Goal: Task Accomplishment & Management: Use online tool/utility

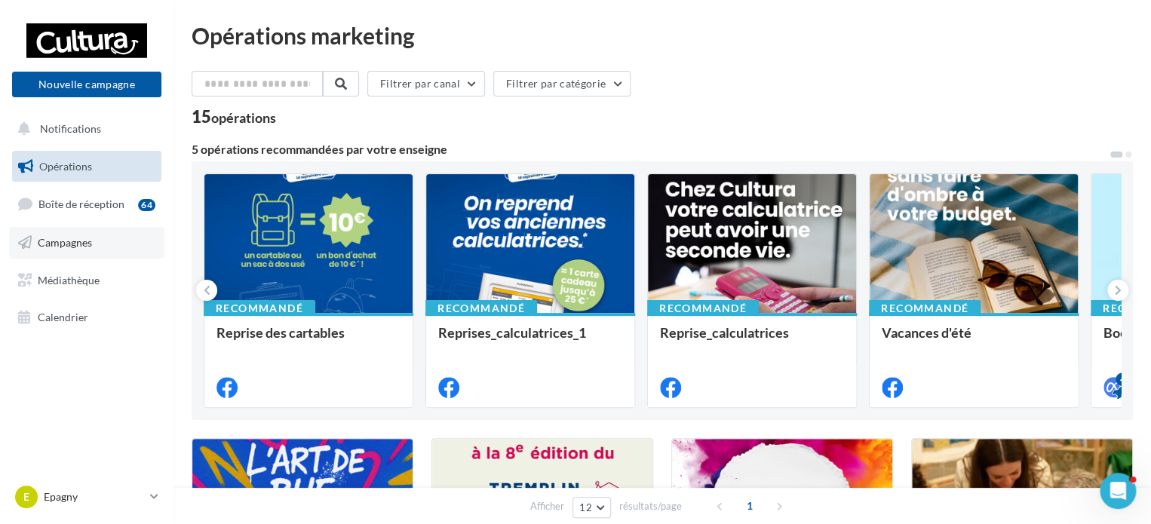
click at [94, 242] on link "Campagnes" at bounding box center [86, 243] width 155 height 32
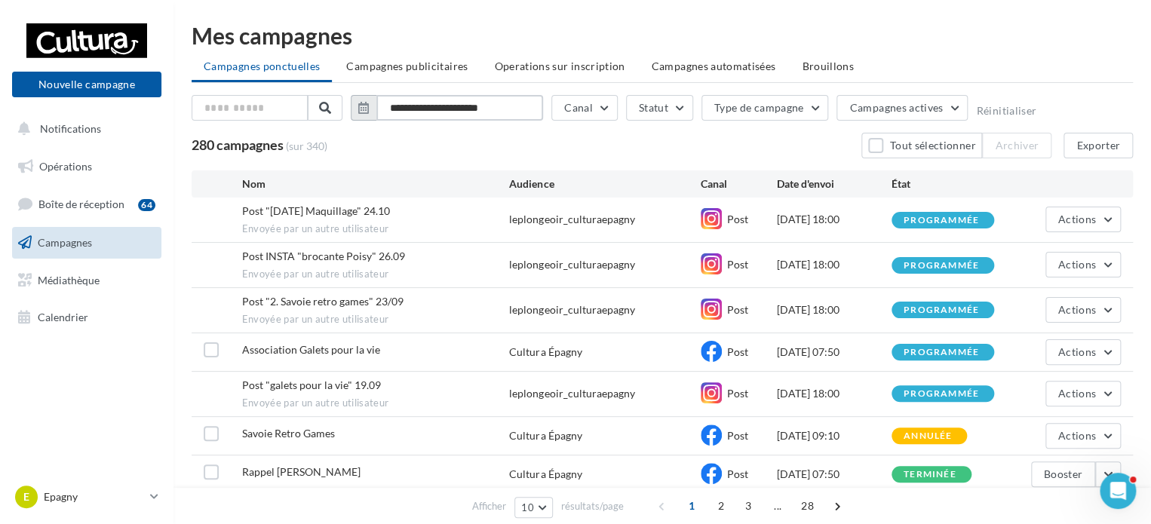
click at [480, 109] on input "**********" at bounding box center [459, 108] width 167 height 26
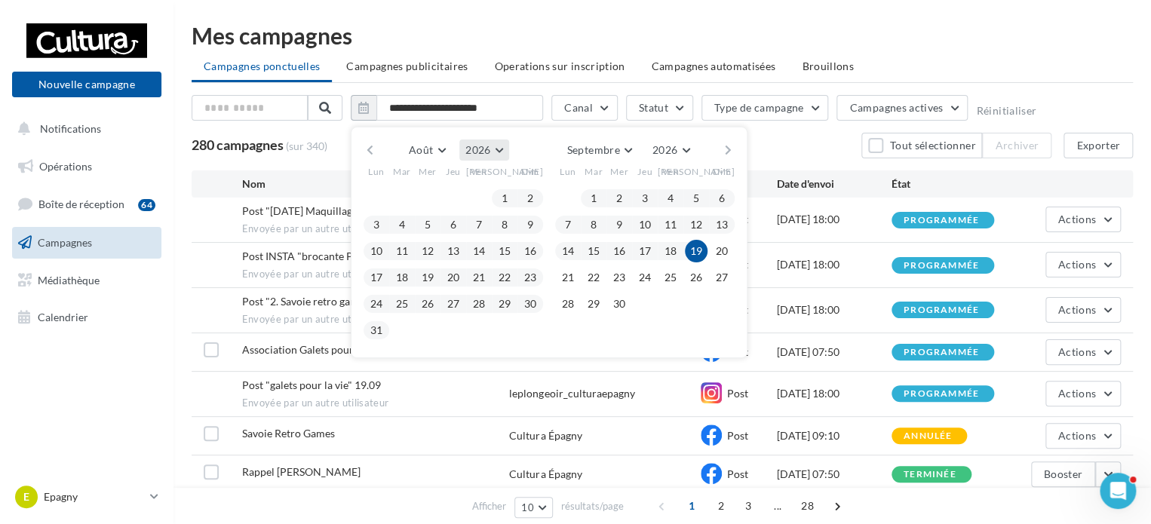
click at [468, 155] on button "2026" at bounding box center [483, 149] width 49 height 21
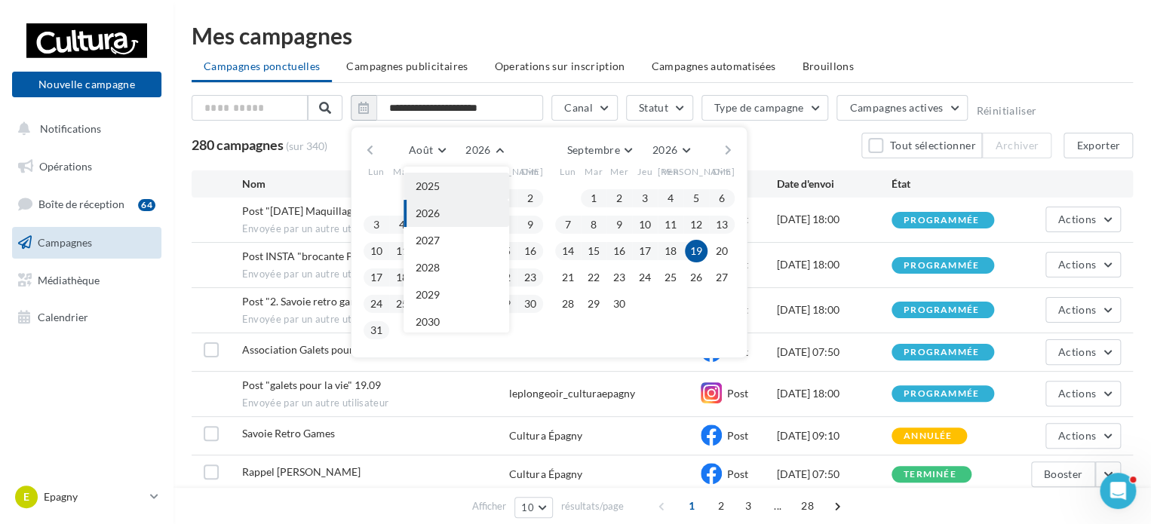
click at [449, 189] on button "2025" at bounding box center [456, 186] width 106 height 27
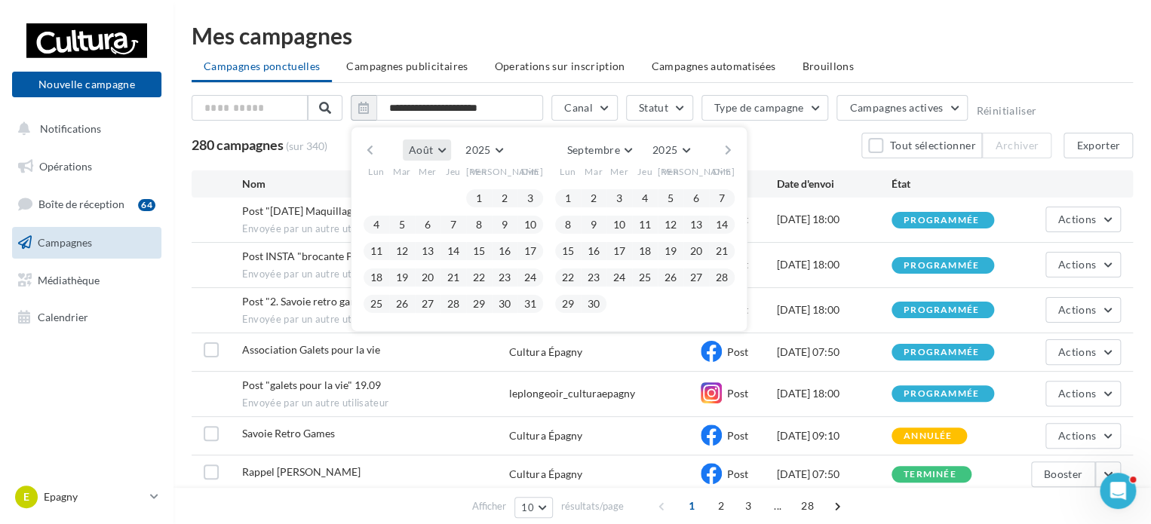
click at [416, 146] on span "Août" at bounding box center [421, 149] width 24 height 13
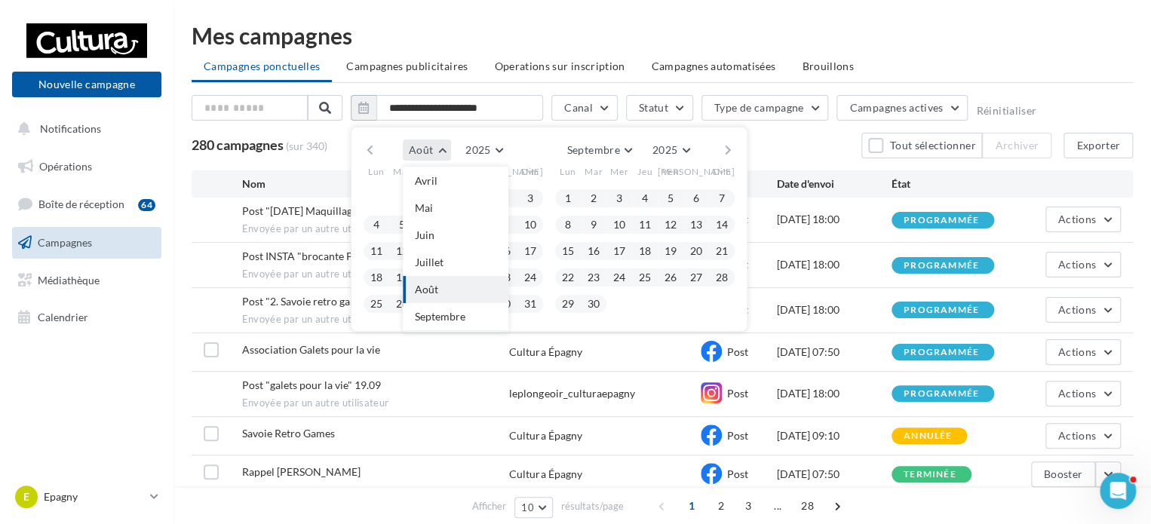
scroll to position [0, 0]
click at [450, 254] on button "Avril" at bounding box center [456, 261] width 106 height 27
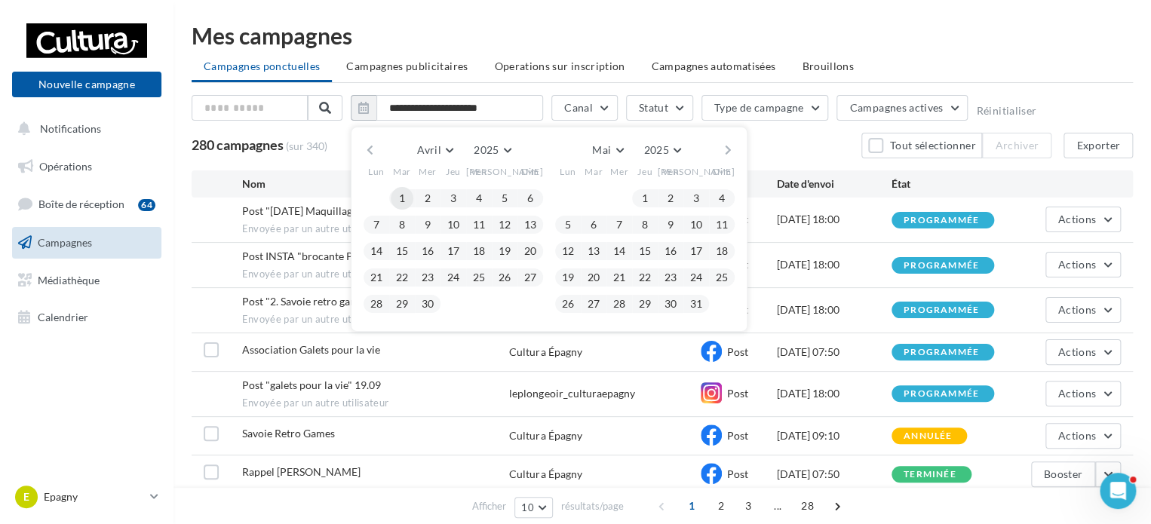
click at [398, 199] on button "1" at bounding box center [402, 198] width 23 height 23
click at [697, 302] on button "31" at bounding box center [696, 304] width 23 height 23
type input "**********"
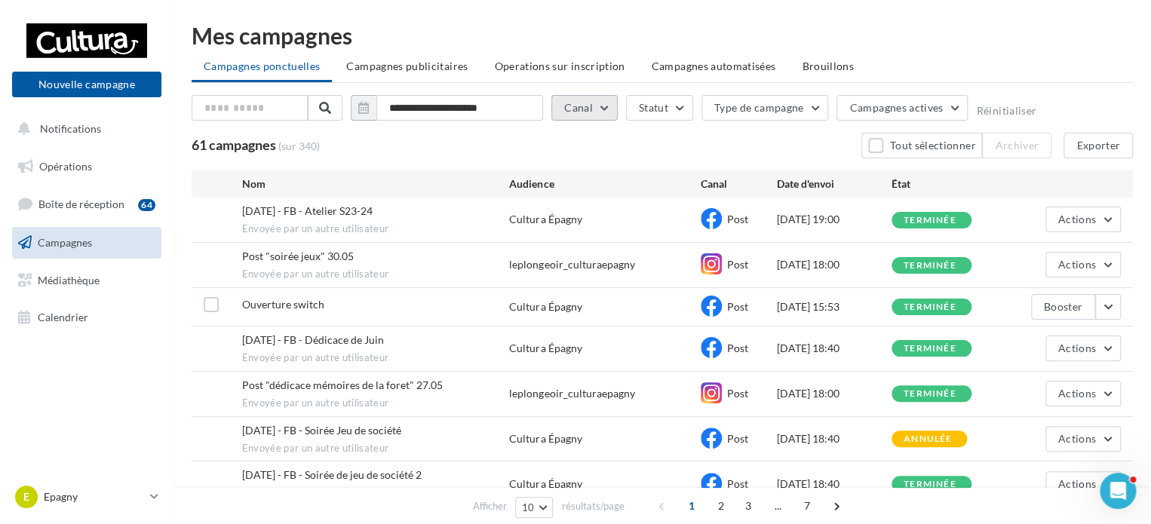
click at [582, 105] on button "Canal" at bounding box center [584, 108] width 66 height 26
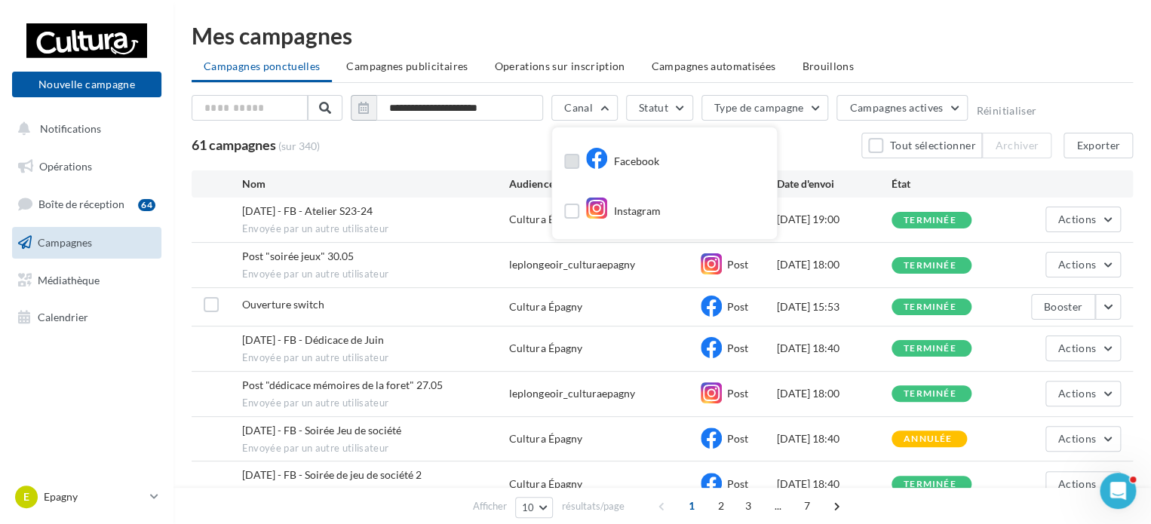
click at [568, 158] on label at bounding box center [571, 161] width 15 height 15
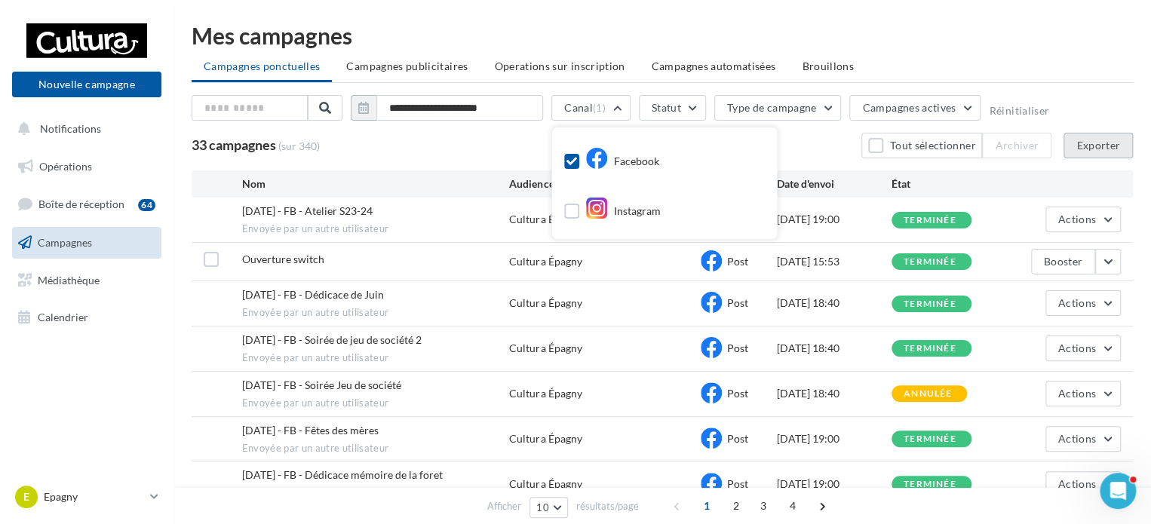
click at [1094, 146] on button "Exporter" at bounding box center [1097, 146] width 69 height 26
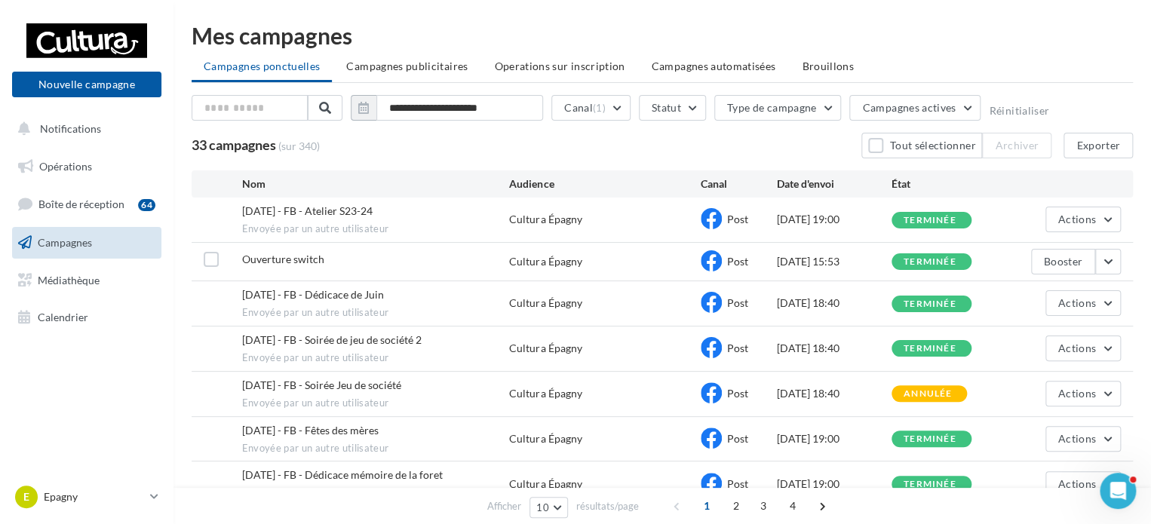
click at [397, 62] on span "Campagnes publicitaires" at bounding box center [406, 66] width 121 height 13
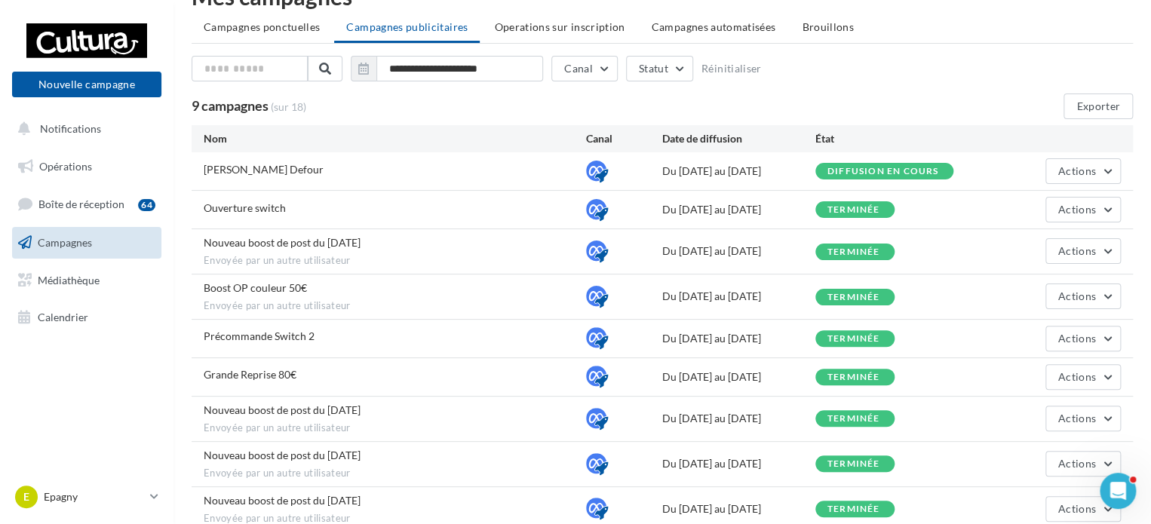
scroll to position [75, 0]
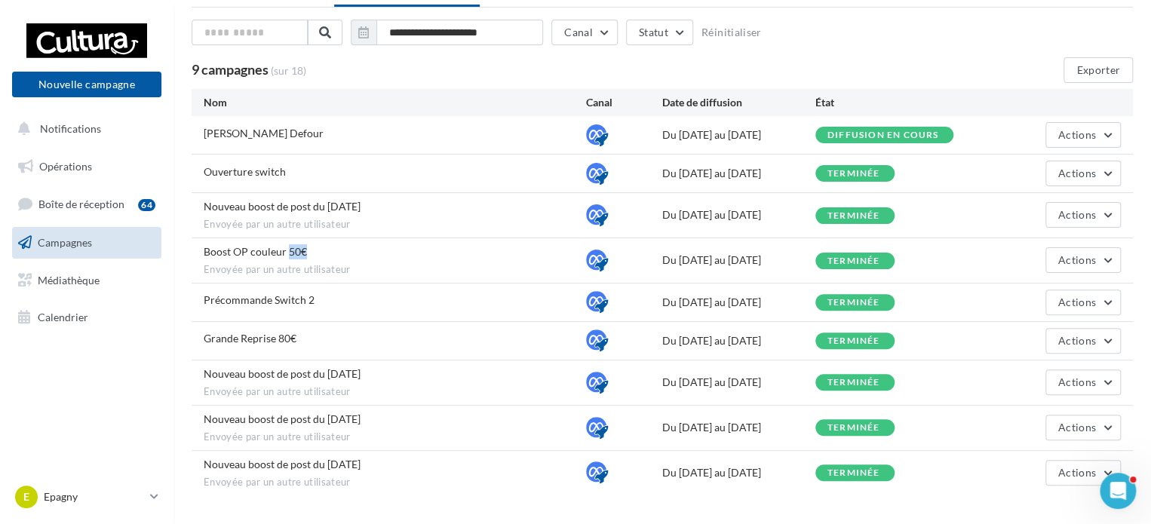
drag, startPoint x: 287, startPoint y: 253, endPoint x: 308, endPoint y: 253, distance: 21.9
click at [308, 253] on div "Boost OP couleur 50€ Envoyée par un autre utilisateur" at bounding box center [395, 260] width 382 height 32
click at [306, 296] on span "Précommande Switch 2" at bounding box center [259, 299] width 111 height 13
click at [308, 293] on span "Précommande Switch 2" at bounding box center [259, 299] width 111 height 13
click at [256, 326] on div "Grande Reprise 80€ Du 05/02/2025 au 20/02/2025 terminée Actions" at bounding box center [662, 341] width 941 height 38
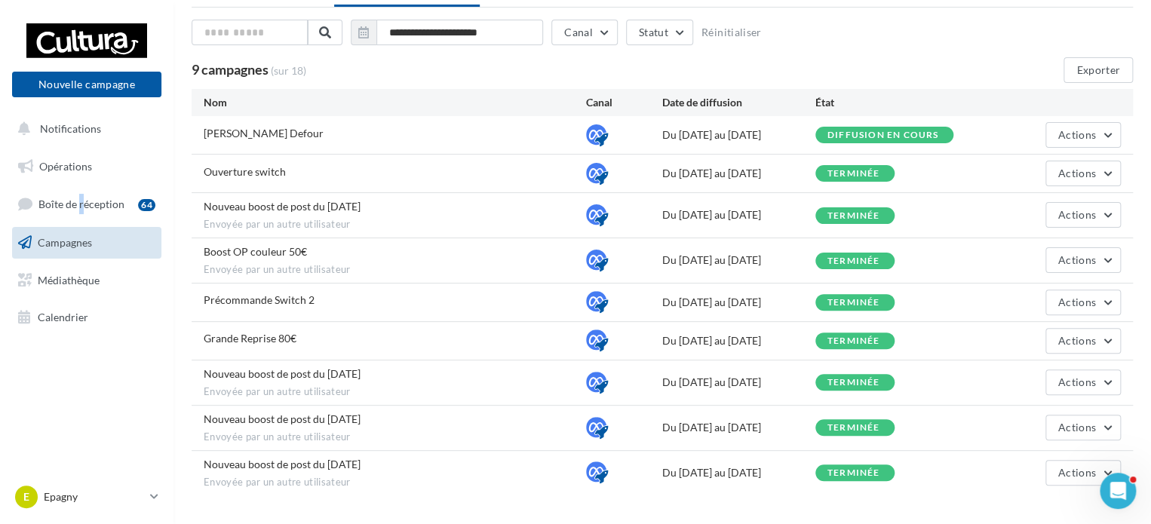
click at [81, 186] on ul "Opérations Boîte de réception 64 Campagnes Médiathèque Calendrier" at bounding box center [86, 242] width 161 height 195
click at [79, 168] on span "Opérations" at bounding box center [65, 166] width 53 height 13
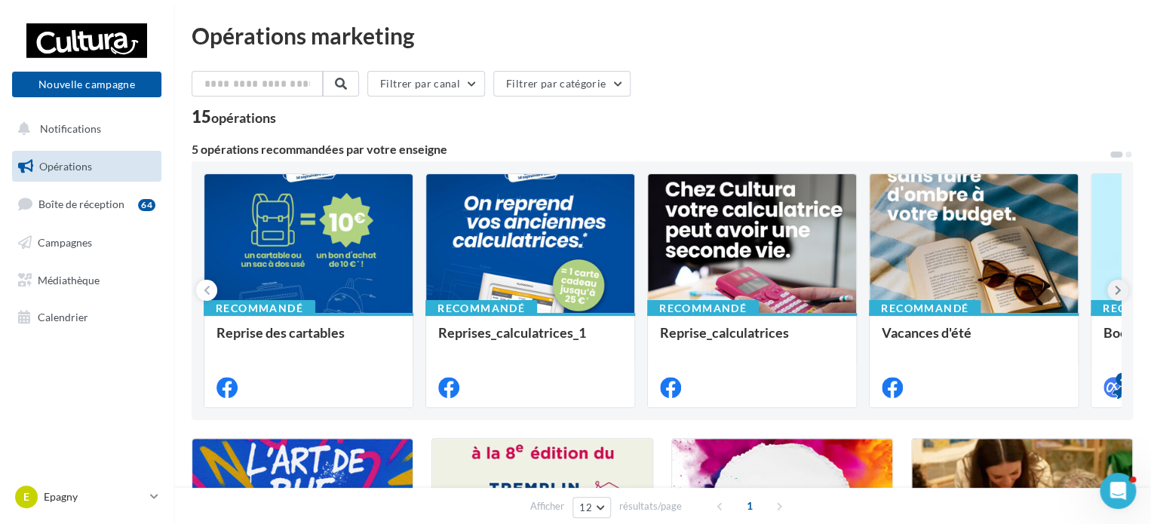
click at [1119, 289] on icon at bounding box center [1117, 290] width 7 height 15
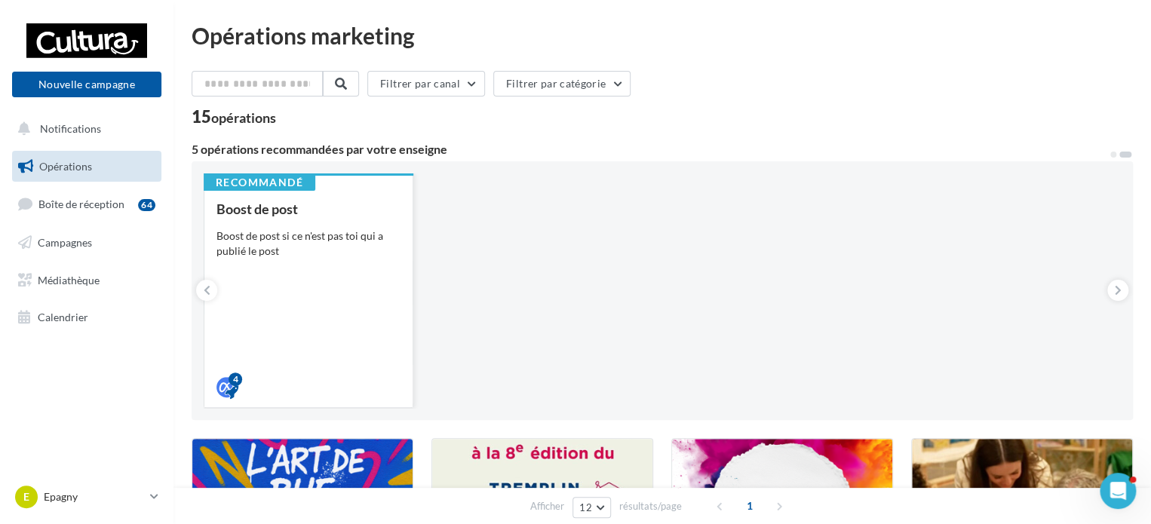
click at [276, 218] on div "Boost de post Boost de post si ce n'est pas toi qui a publié le post" at bounding box center [308, 297] width 184 height 192
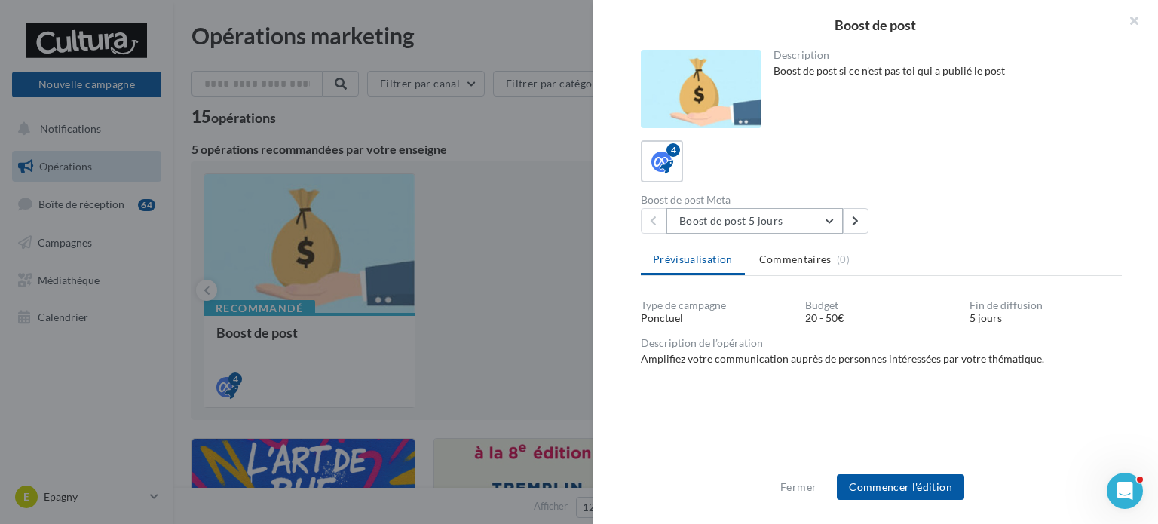
click at [829, 219] on button "Boost de post 5 jours" at bounding box center [755, 221] width 176 height 26
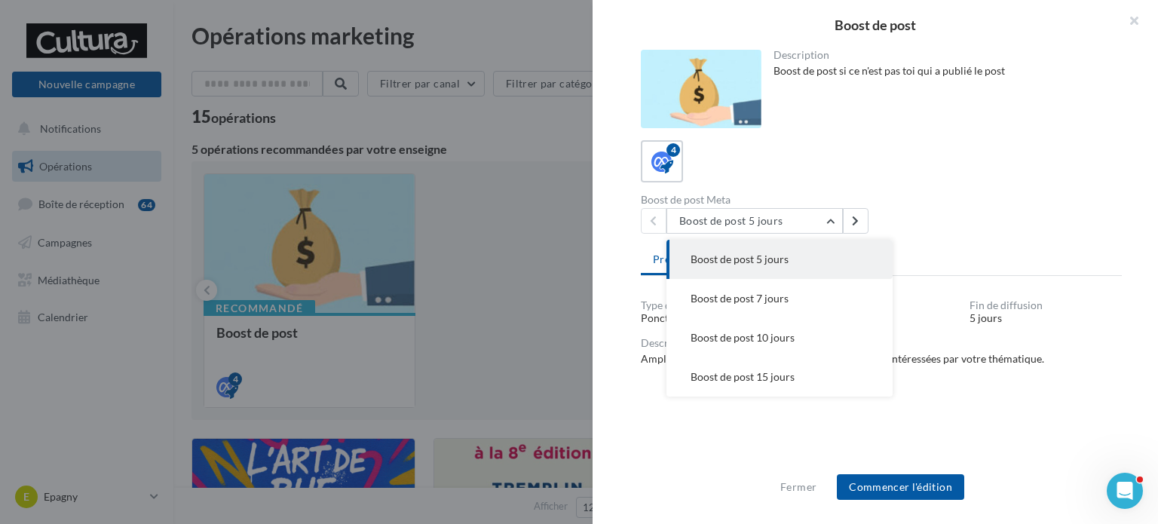
click at [962, 204] on div "Boost de post Meta Boost de post 5 jours Boost de post 5 jours Boost de post 7 …" at bounding box center [887, 214] width 493 height 39
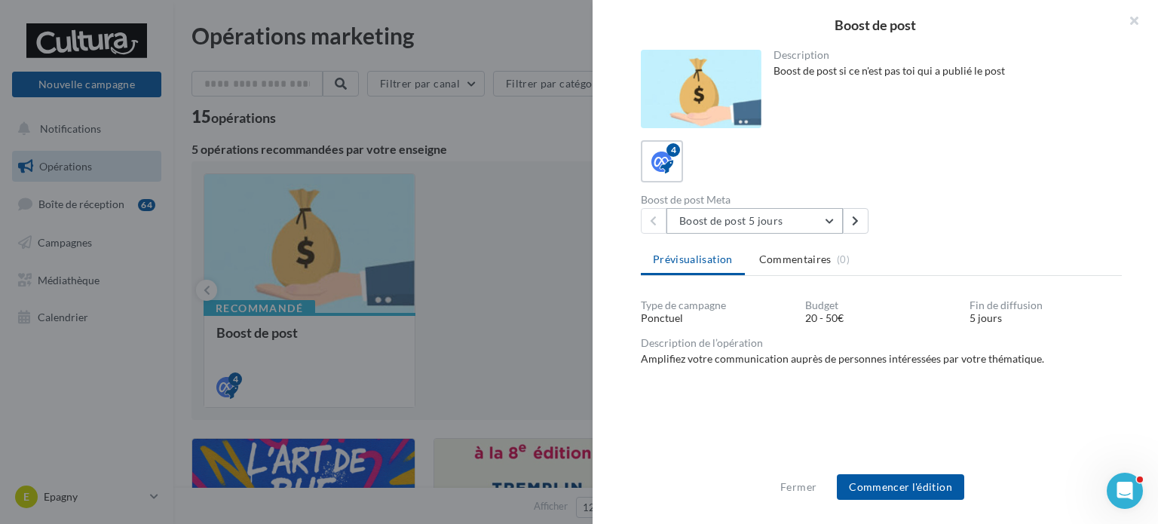
click at [832, 221] on button "Boost de post 5 jours" at bounding box center [755, 221] width 176 height 26
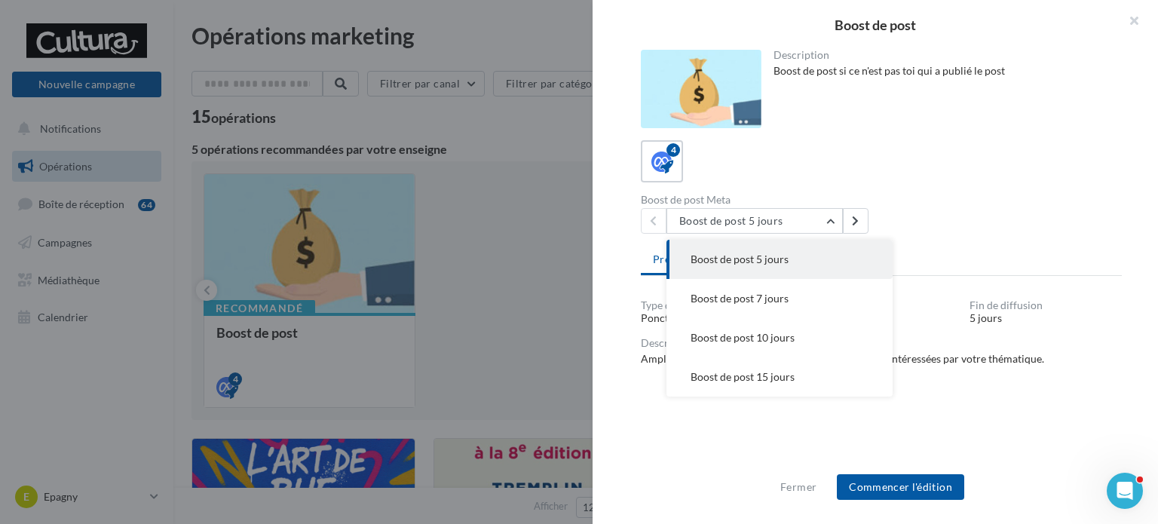
click at [947, 192] on div "4 Boost de post Meta Boost de post 5 jours Boost de post 5 jours Boost de post …" at bounding box center [881, 187] width 481 height 94
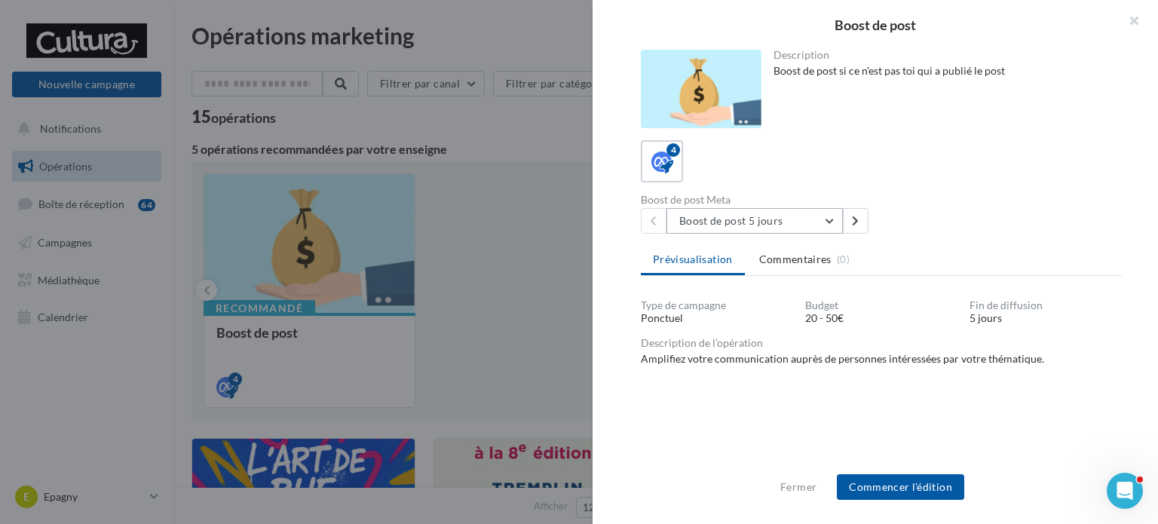
click at [820, 229] on button "Boost de post 5 jours" at bounding box center [755, 221] width 176 height 26
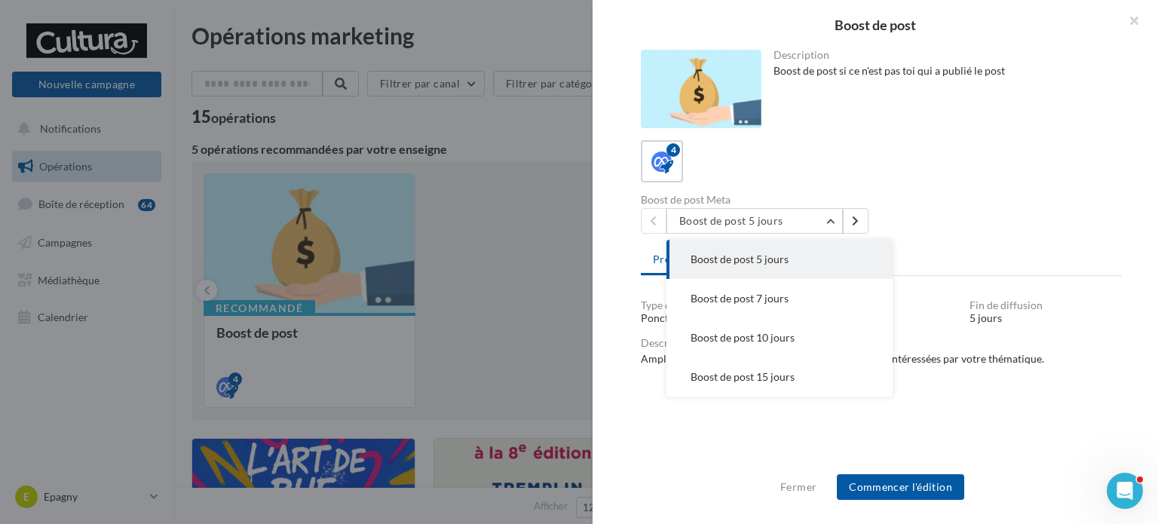
click at [909, 167] on div "4" at bounding box center [881, 161] width 481 height 42
